Goal: Information Seeking & Learning: Learn about a topic

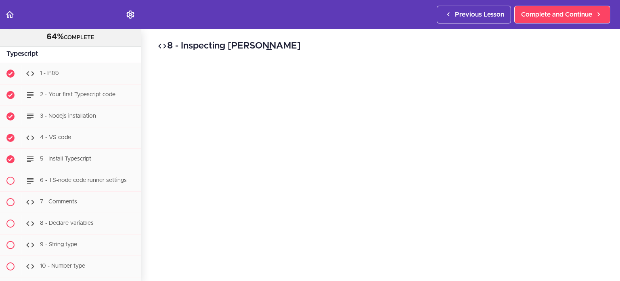
scroll to position [14008, 0]
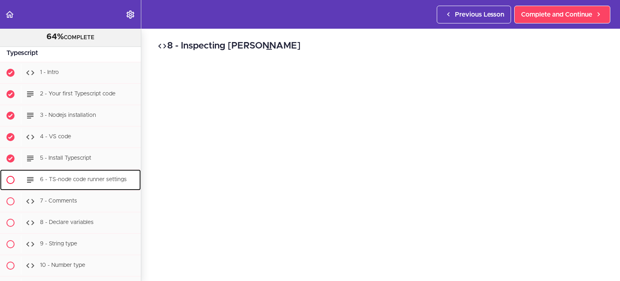
click at [99, 177] on span "6 - TS-node code runner settings" at bounding box center [83, 180] width 87 height 6
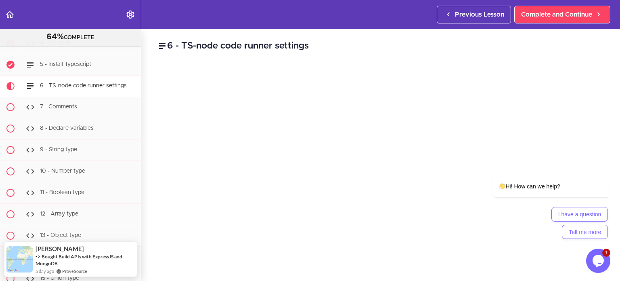
scroll to position [215, 0]
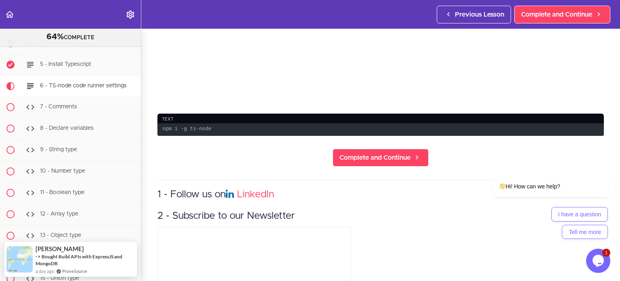
drag, startPoint x: 617, startPoint y: 156, endPoint x: 132, endPoint y: 53, distance: 495.8
click at [606, 162] on icon "Chat attention grabber" at bounding box center [603, 163] width 7 height 7
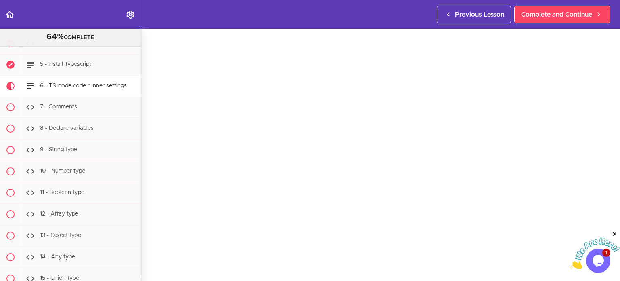
scroll to position [27, 0]
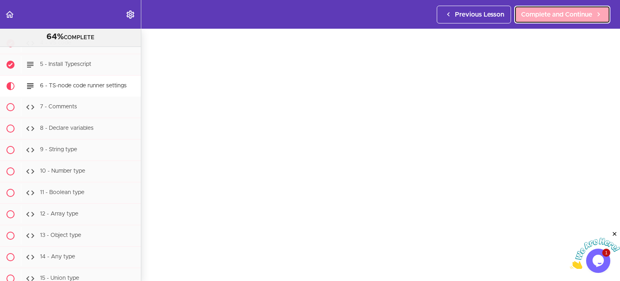
click at [533, 19] on span "Complete and Continue" at bounding box center [556, 15] width 71 height 10
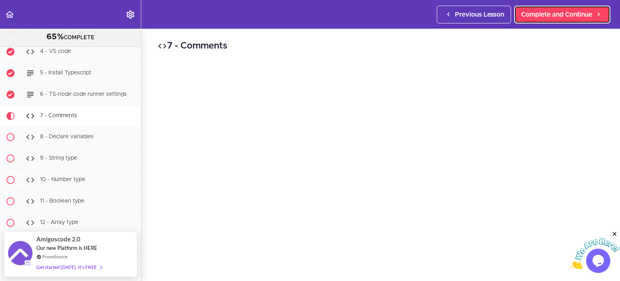
scroll to position [14092, 0]
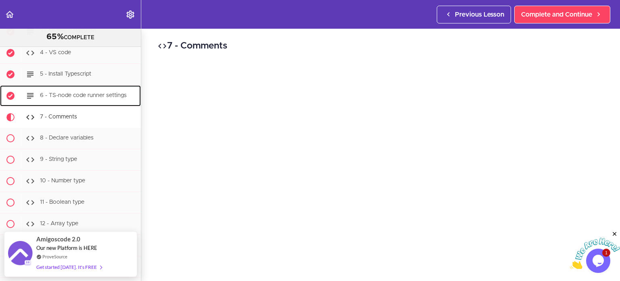
click at [91, 87] on div "6 - TS-node code runner settings" at bounding box center [81, 96] width 120 height 18
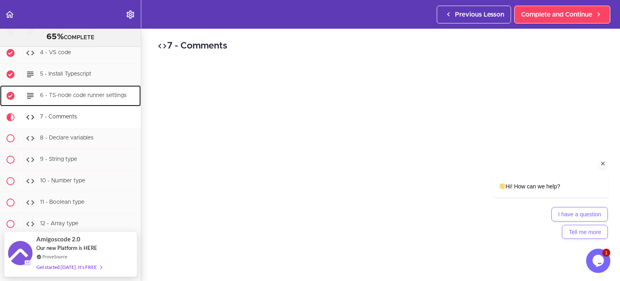
click at [92, 93] on span "6 - TS-node code runner settings" at bounding box center [83, 96] width 87 height 6
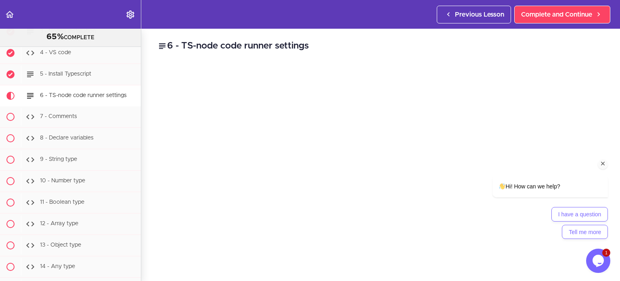
click at [607, 165] on div "Chat attention grabber" at bounding box center [603, 164] width 10 height 10
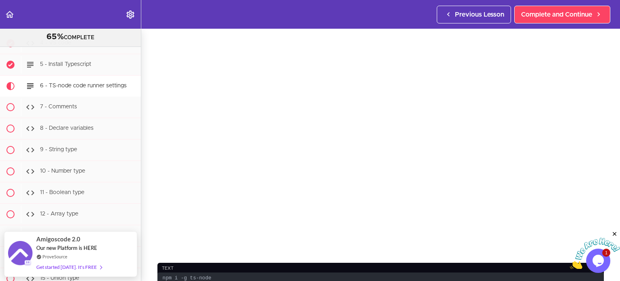
scroll to position [65, 0]
